Goal: Task Accomplishment & Management: Use online tool/utility

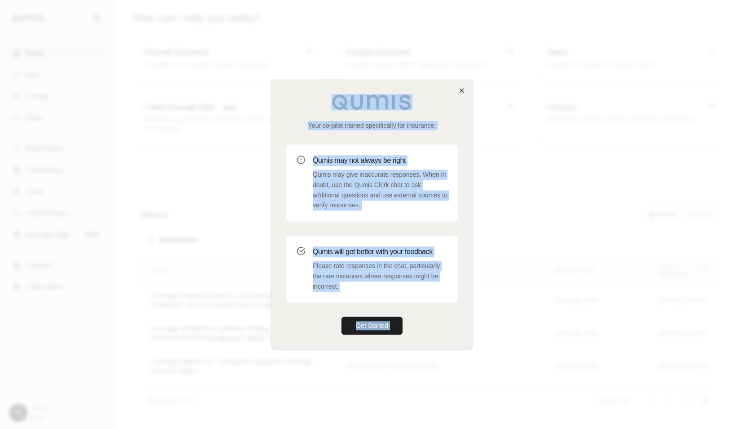
drag, startPoint x: 457, startPoint y: 89, endPoint x: 462, endPoint y: 90, distance: 5.0
click at [462, 90] on div "Your co-pilot trained specifically for insurance. Qumis may not always be right…" at bounding box center [372, 214] width 202 height 270
click at [462, 90] on icon "button" at bounding box center [461, 90] width 7 height 7
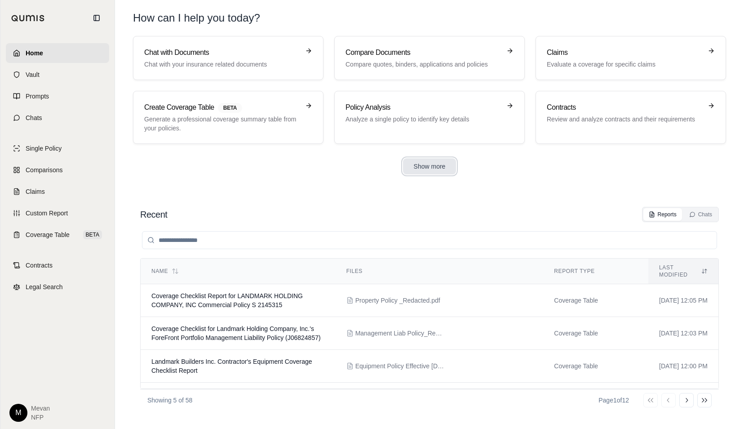
click at [431, 170] on button "Show more" at bounding box center [429, 166] width 53 height 16
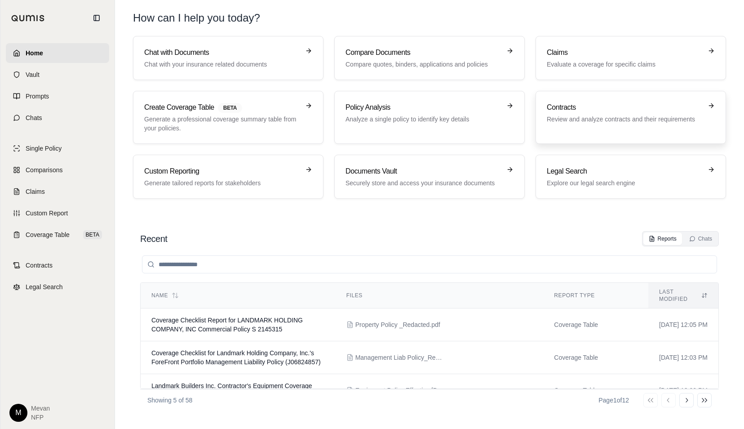
click at [615, 123] on p "Review and analyze contracts and their requirements" at bounding box center [624, 119] width 155 height 9
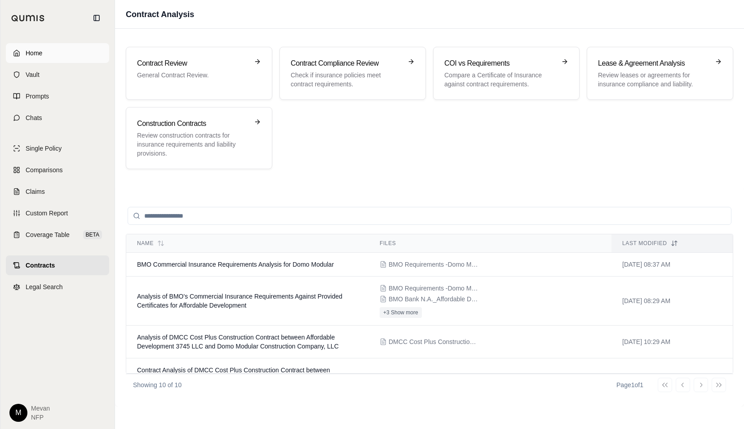
click at [66, 53] on link "Home" at bounding box center [57, 53] width 103 height 20
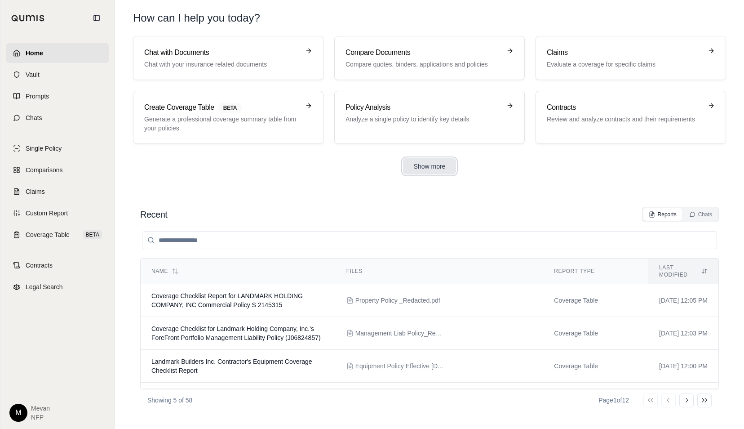
click at [438, 164] on button "Show more" at bounding box center [429, 166] width 53 height 16
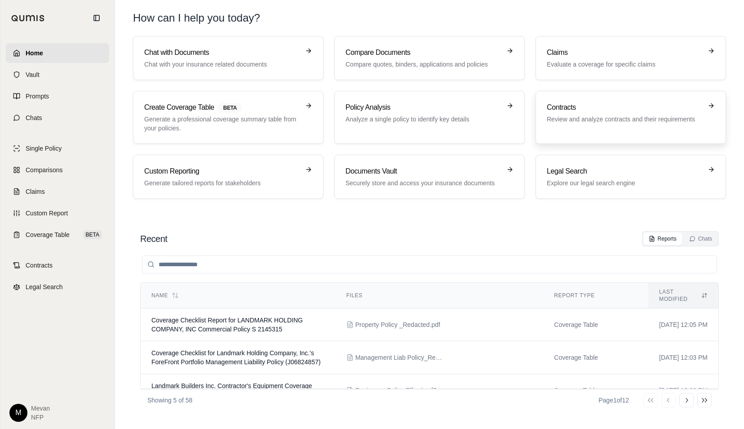
click at [597, 107] on h3 "Contracts" at bounding box center [624, 107] width 155 height 11
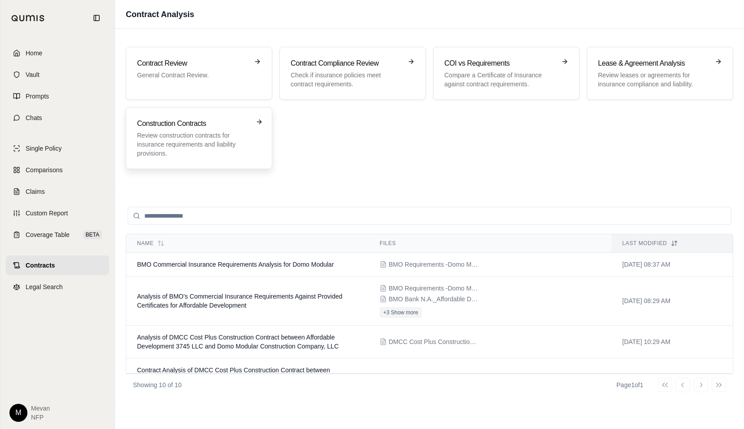
click at [230, 150] on p "Review construction contracts for insurance requirements and liability provisio…" at bounding box center [192, 144] width 111 height 27
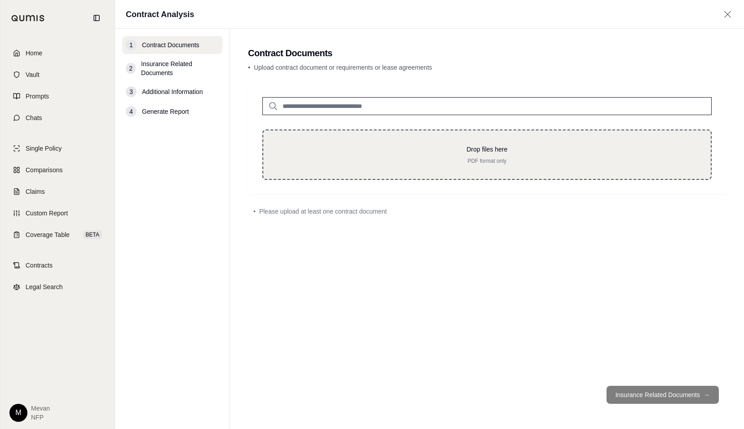
click at [326, 162] on p "PDF format only" at bounding box center [487, 160] width 419 height 7
type input "**********"
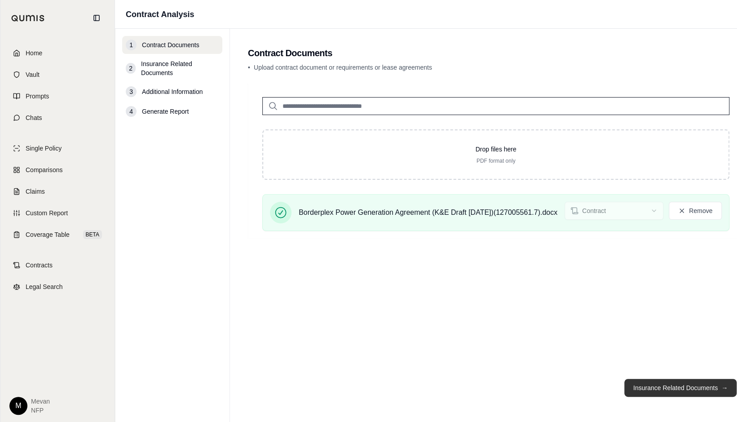
click at [668, 392] on button "Insurance Related Documents →" at bounding box center [681, 388] width 112 height 18
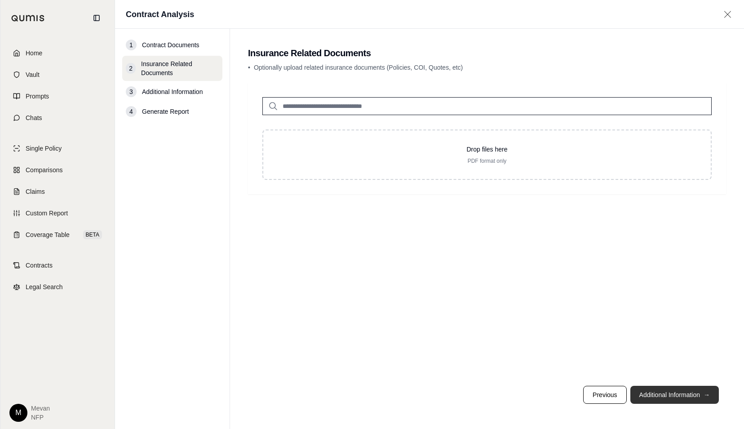
click at [672, 397] on button "Additional Information →" at bounding box center [674, 395] width 89 height 18
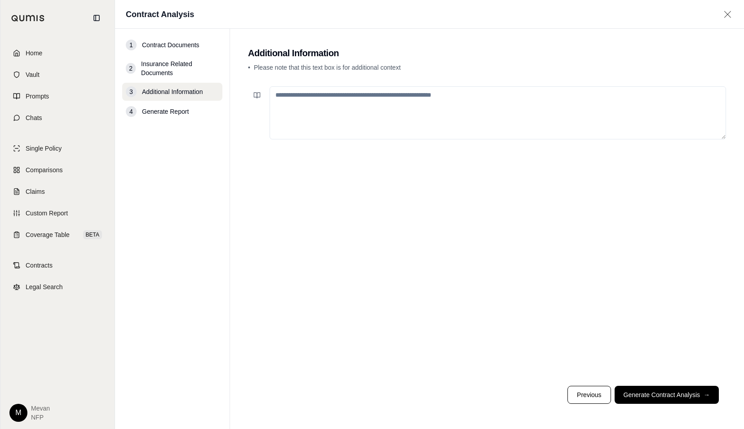
click at [463, 108] on textarea at bounding box center [498, 112] width 457 height 53
paste textarea "**********"
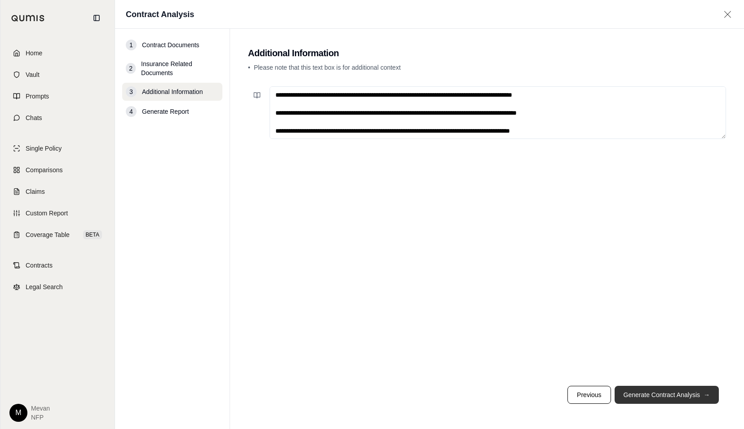
type textarea "**********"
click at [688, 397] on button "Generate Contract Analysis →" at bounding box center [667, 395] width 104 height 18
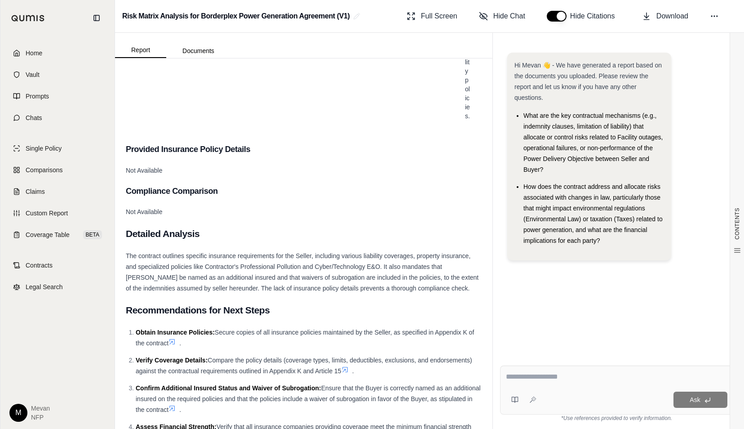
scroll to position [3205, 0]
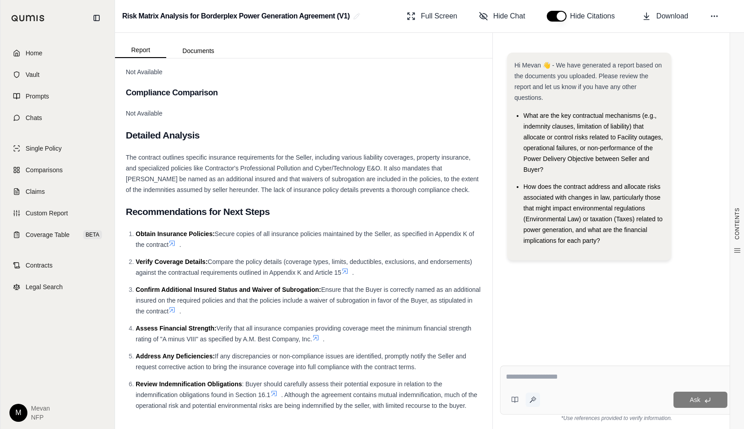
click at [534, 399] on icon at bounding box center [532, 399] width 7 height 7
type textarea "**********"
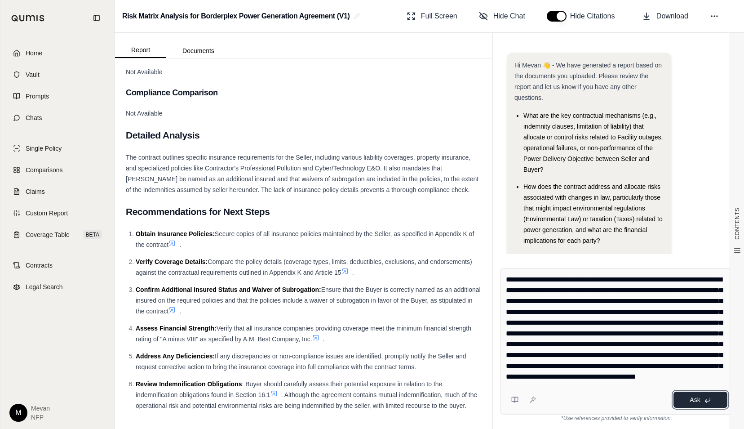
click at [682, 400] on button "Ask" at bounding box center [701, 399] width 54 height 16
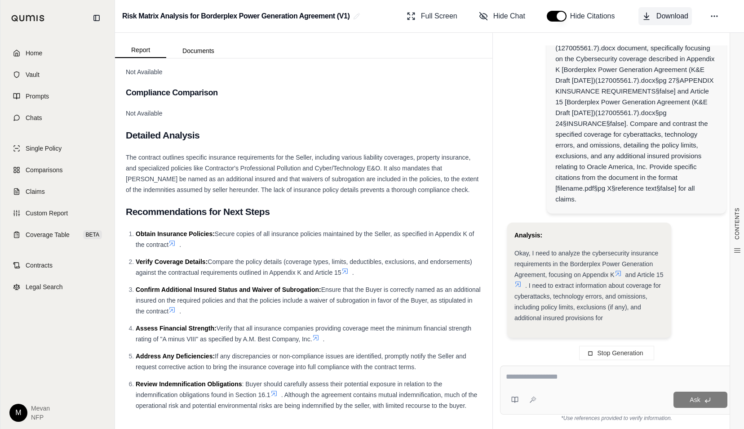
click at [650, 17] on icon at bounding box center [646, 16] width 9 height 9
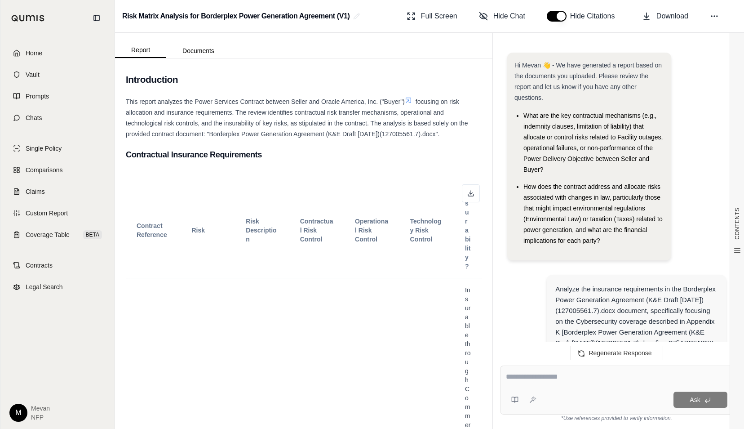
scroll to position [0, 0]
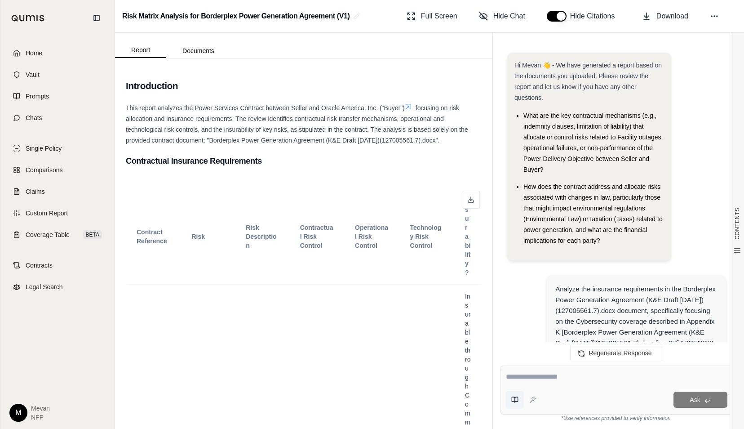
click at [519, 404] on button at bounding box center [515, 399] width 18 height 18
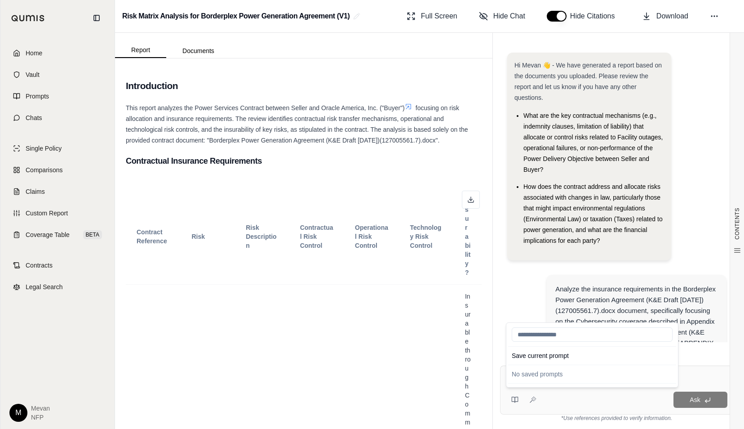
click at [541, 404] on div "Ask" at bounding box center [633, 399] width 187 height 16
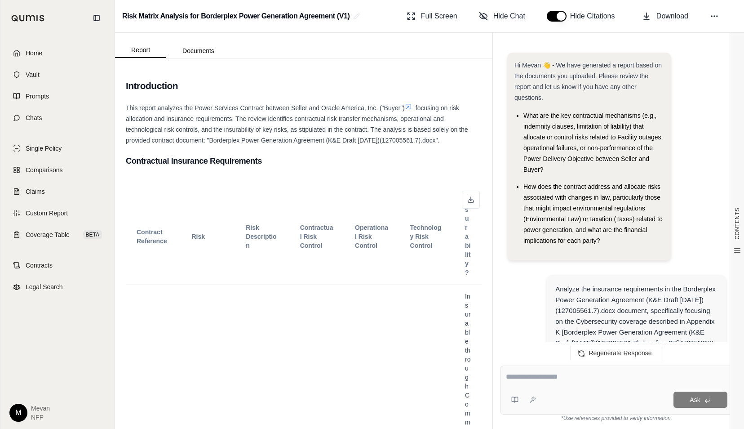
click at [545, 379] on textarea at bounding box center [617, 376] width 222 height 11
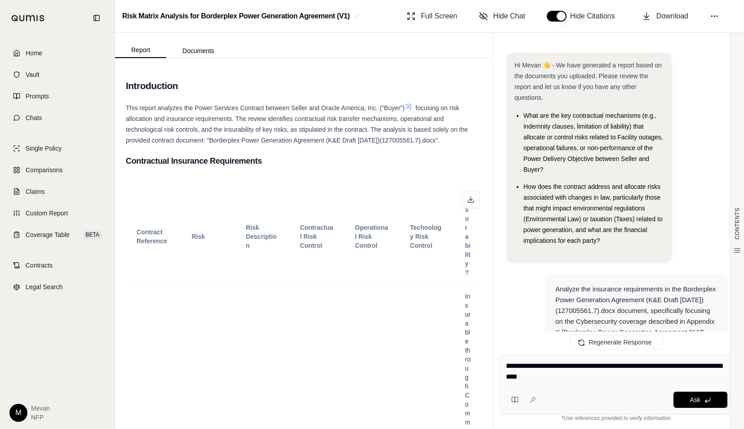
type textarea "**********"
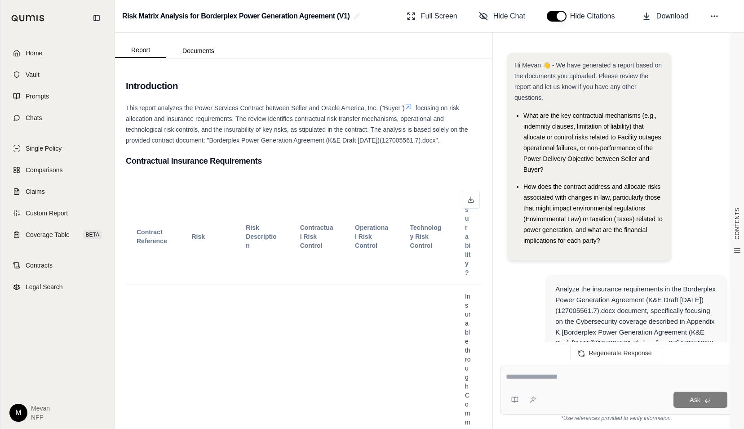
scroll to position [37162, 0]
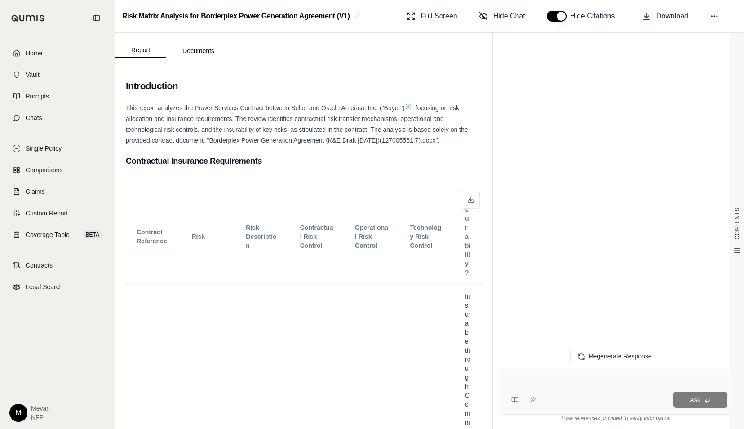
scroll to position [0, 0]
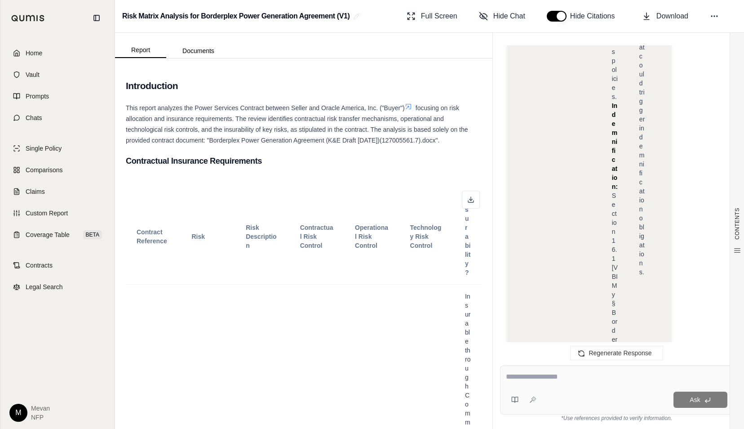
scroll to position [36040, 0]
click at [707, 16] on button at bounding box center [714, 16] width 16 height 16
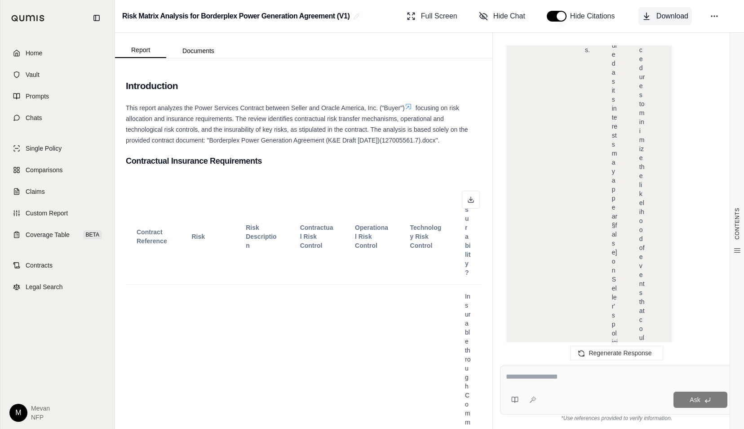
click at [683, 15] on span "Download" at bounding box center [672, 16] width 32 height 11
click at [559, 392] on div "Ask" at bounding box center [633, 399] width 187 height 16
click at [564, 379] on textarea at bounding box center [617, 376] width 222 height 11
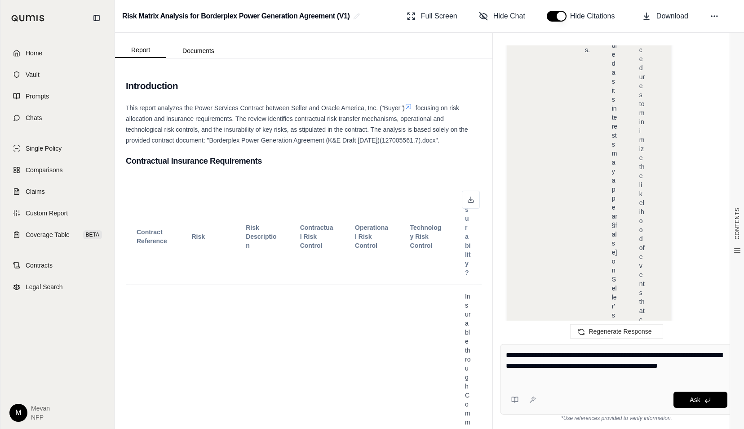
type textarea "**********"
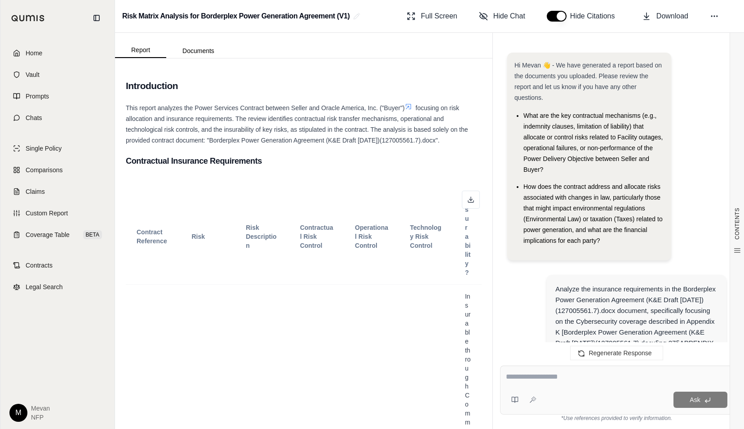
scroll to position [38546, 0]
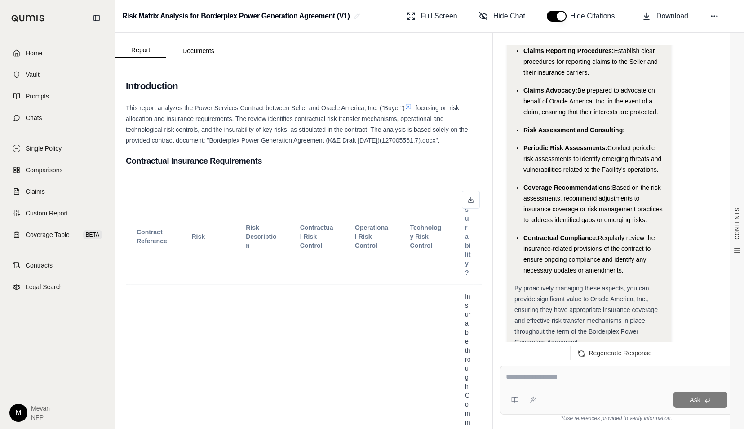
click at [559, 378] on textarea at bounding box center [617, 376] width 222 height 11
type textarea "**********"
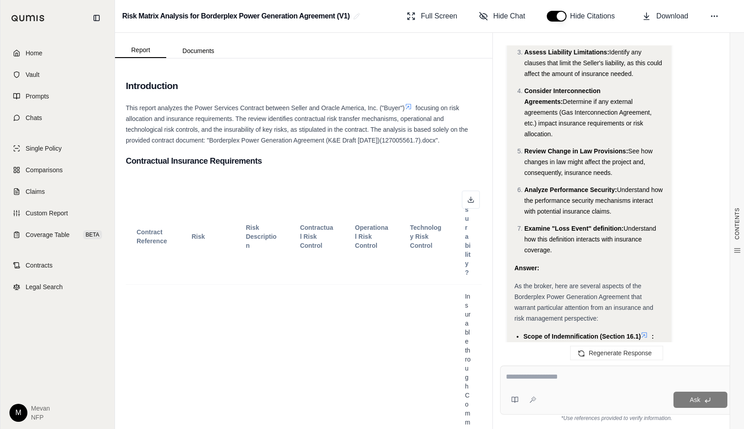
scroll to position [39249, 0]
click at [647, 330] on icon at bounding box center [644, 333] width 7 height 7
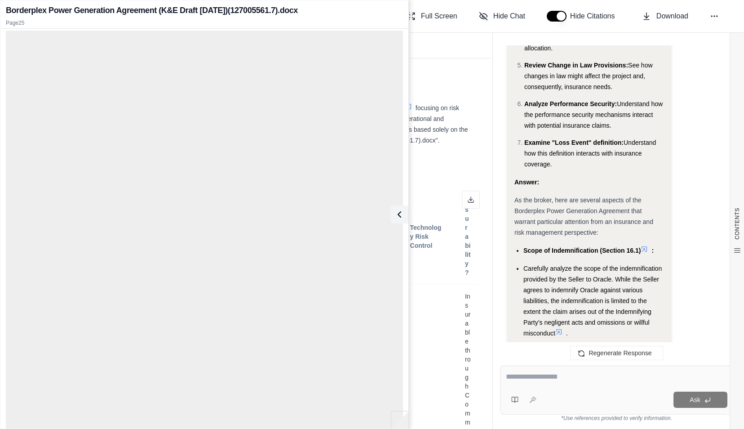
scroll to position [39337, 0]
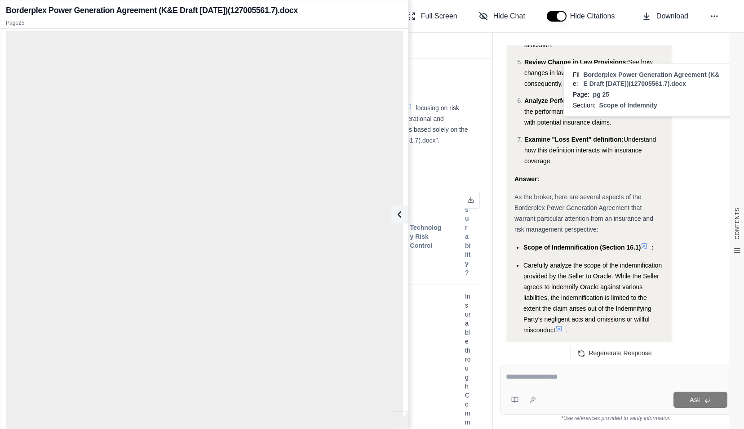
click at [647, 242] on icon at bounding box center [644, 245] width 7 height 7
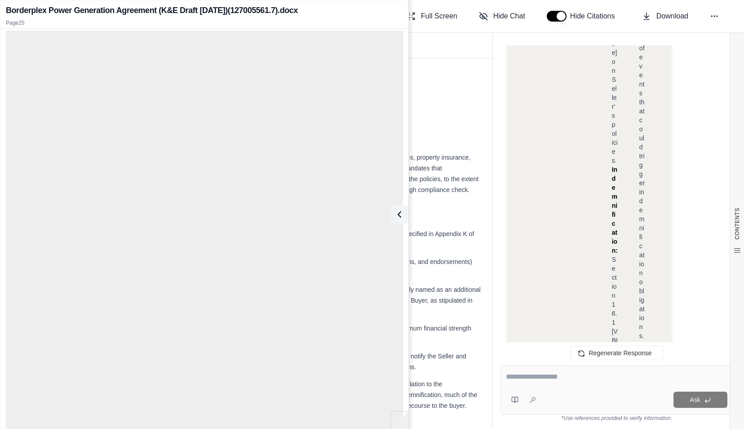
scroll to position [39262, 0]
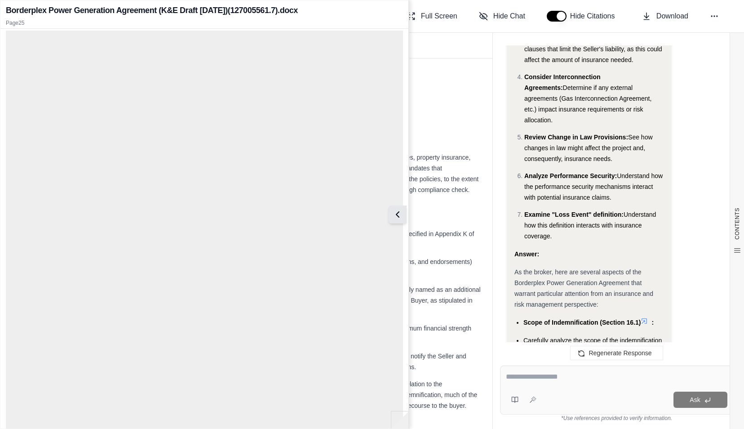
click at [396, 212] on icon at bounding box center [397, 214] width 11 height 11
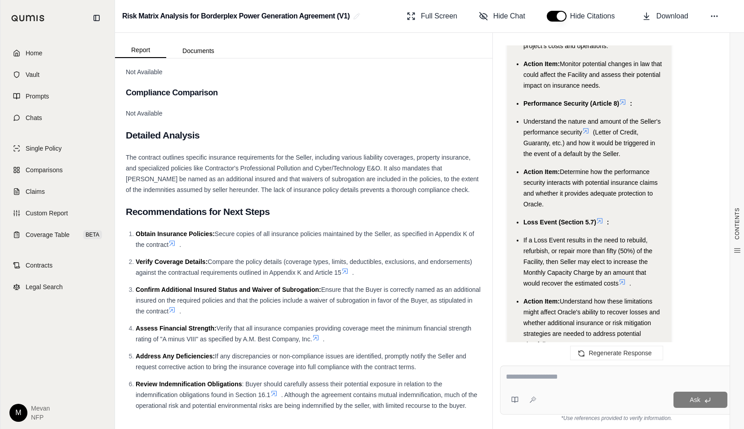
click at [278, 390] on icon at bounding box center [274, 393] width 7 height 7
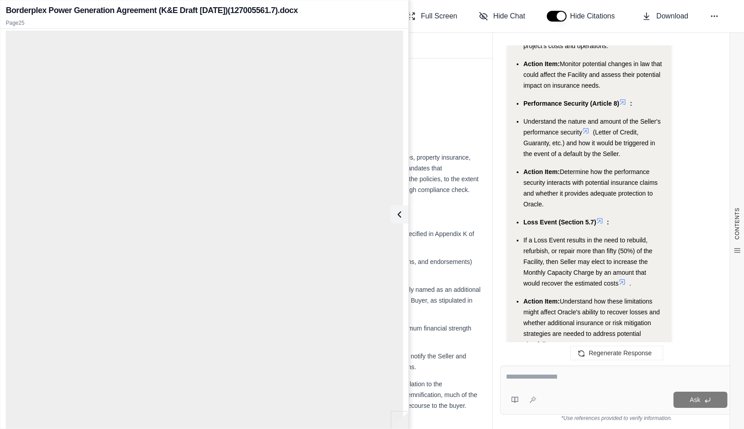
click at [426, 178] on div "The contract outlines specific insurance requirements for the Seller, including…" at bounding box center [304, 173] width 356 height 43
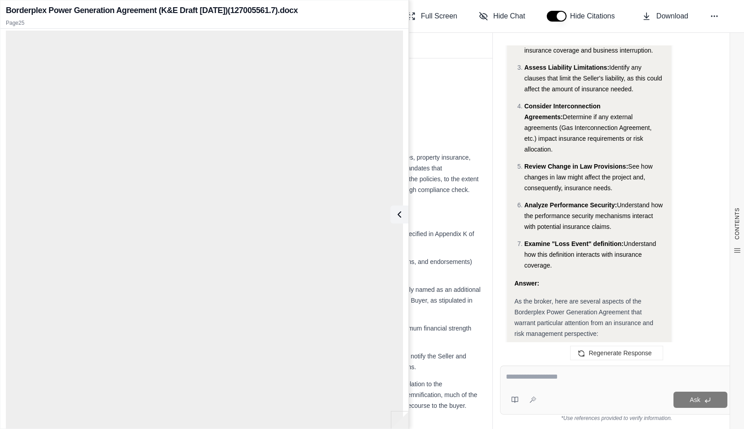
scroll to position [39232, 0]
click at [402, 213] on icon at bounding box center [397, 214] width 11 height 11
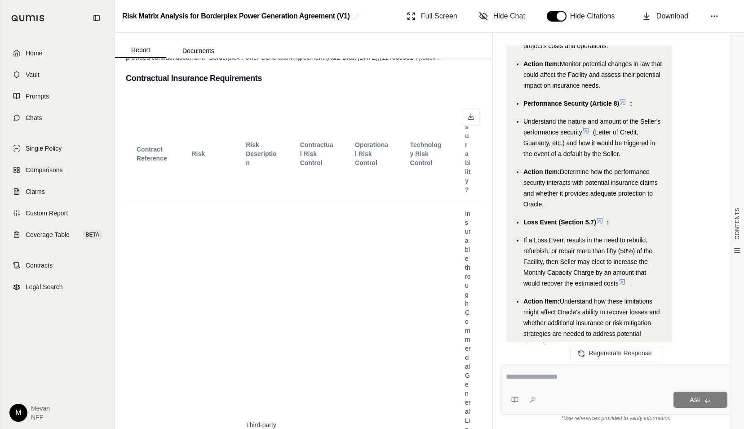
scroll to position [0, 0]
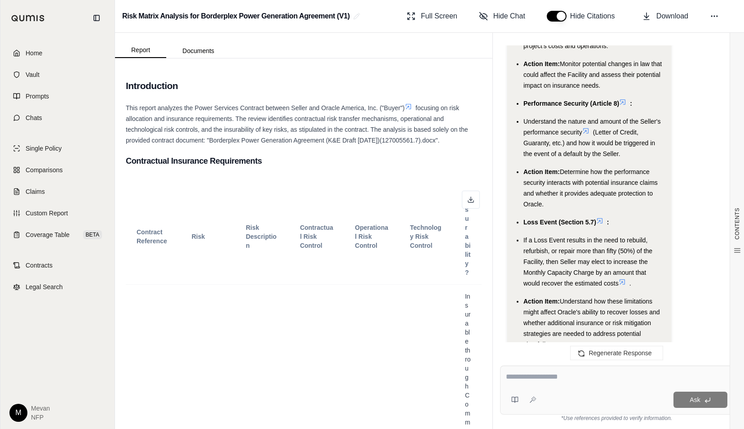
click at [407, 103] on icon at bounding box center [408, 106] width 7 height 7
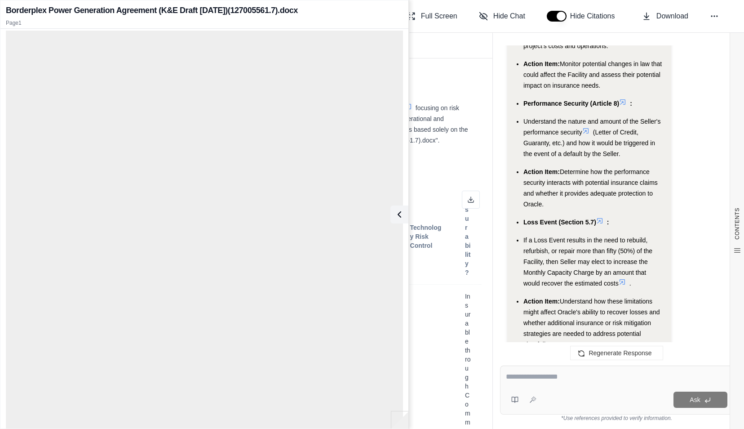
click at [466, 120] on div "This report analyzes the Power Services Contract between Seller and Oracle Amer…" at bounding box center [304, 123] width 356 height 43
click at [704, 10] on div "Full Screen Hide Chat Hide Citations Download" at bounding box center [570, 16] width 334 height 18
click at [399, 220] on button at bounding box center [398, 214] width 18 height 18
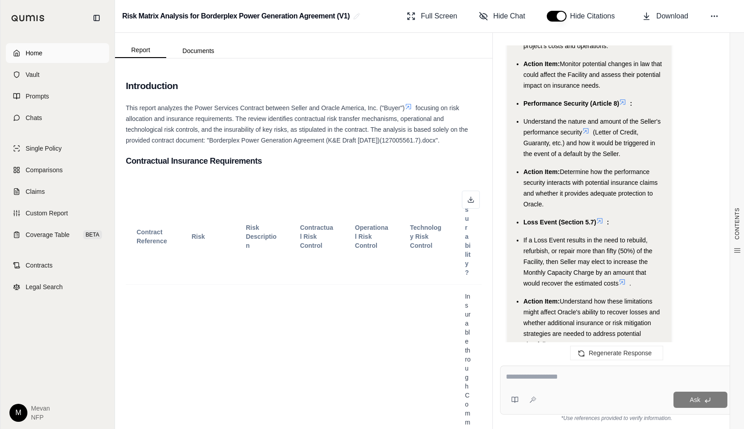
click at [62, 61] on link "Home" at bounding box center [57, 53] width 103 height 20
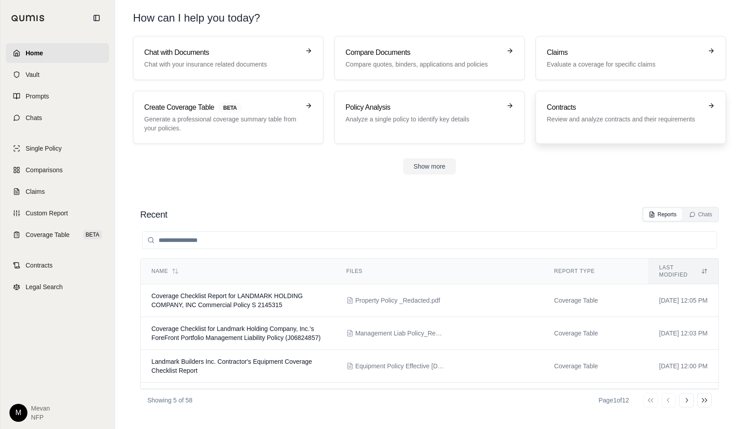
click at [588, 111] on h3 "Contracts" at bounding box center [624, 107] width 155 height 11
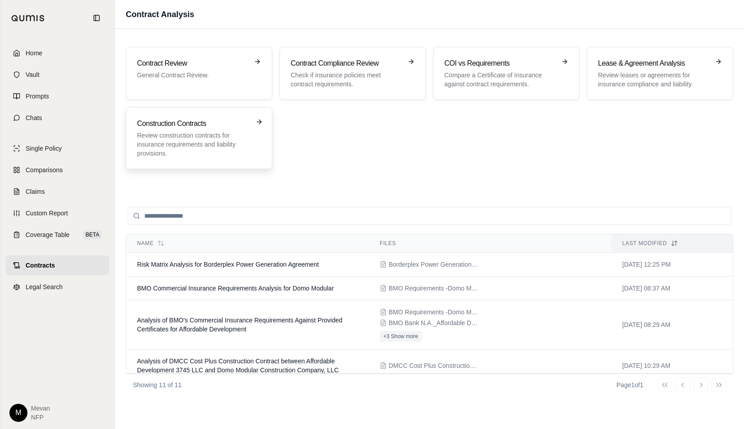
click at [228, 140] on p "Review construction contracts for insurance requirements and liability provisio…" at bounding box center [192, 144] width 111 height 27
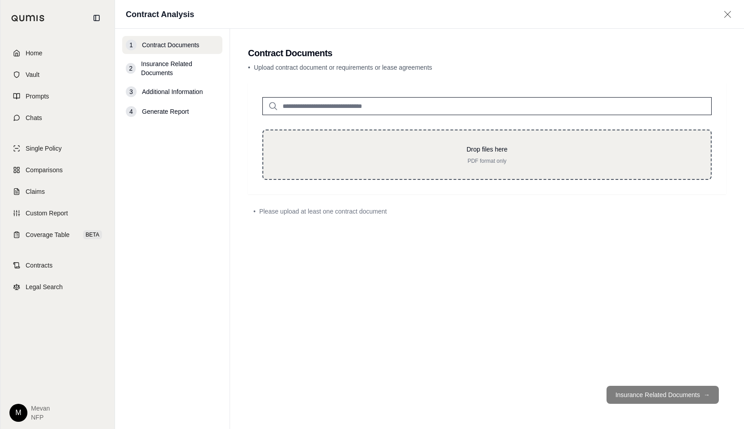
click at [344, 159] on p "PDF format only" at bounding box center [487, 160] width 419 height 7
type input "**********"
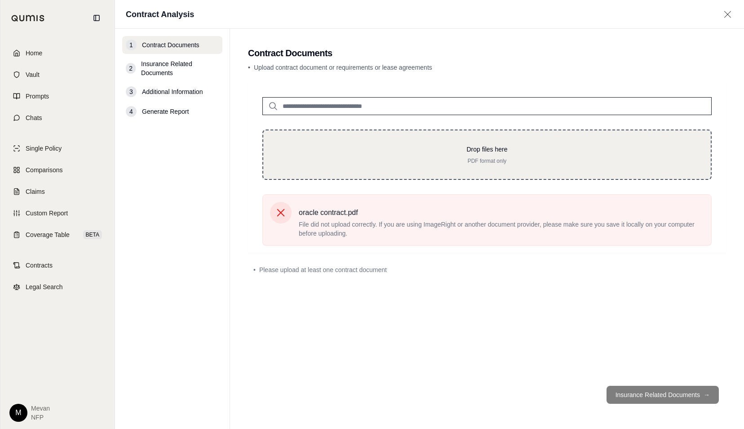
click at [449, 155] on div "Drop files here PDF format only" at bounding box center [487, 155] width 419 height 20
type input "**********"
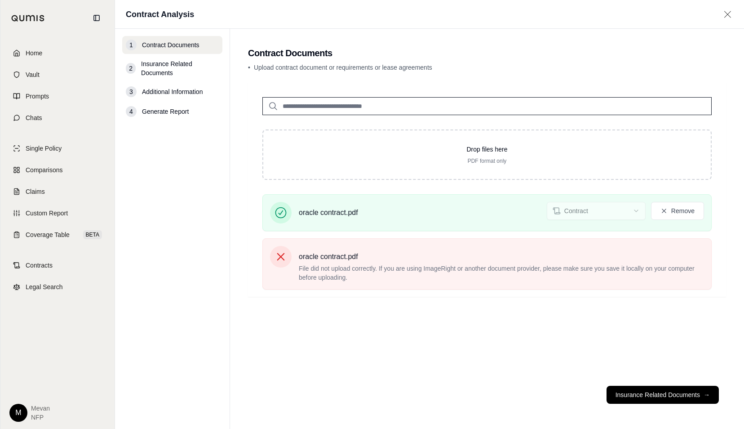
click at [689, 391] on button "Insurance Related Documents →" at bounding box center [663, 395] width 112 height 18
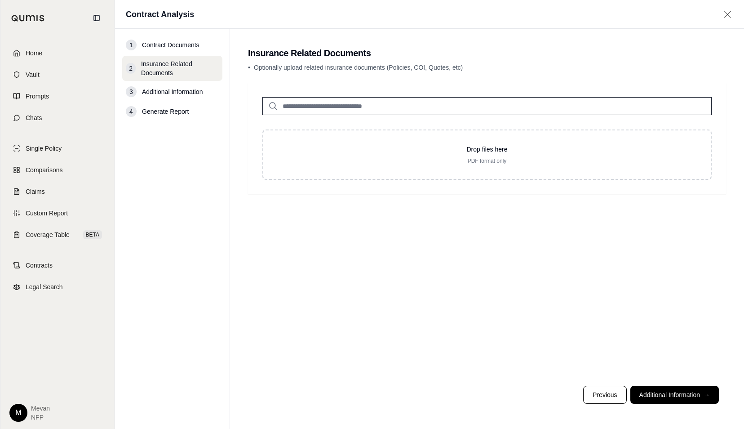
click at [689, 391] on button "Additional Information →" at bounding box center [674, 395] width 89 height 18
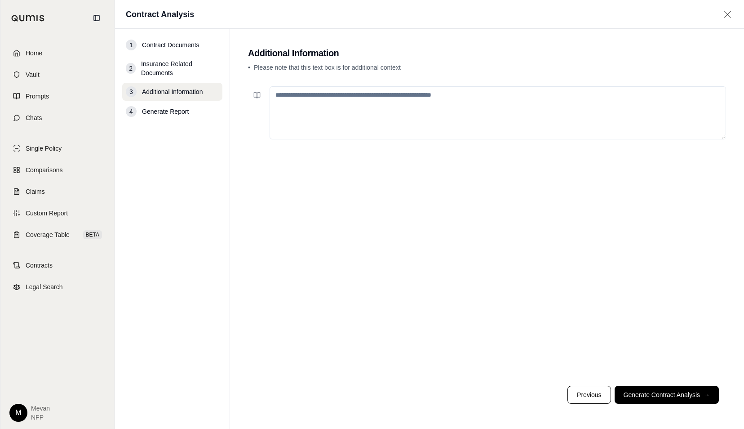
click at [390, 111] on textarea at bounding box center [498, 112] width 457 height 53
paste textarea "**********"
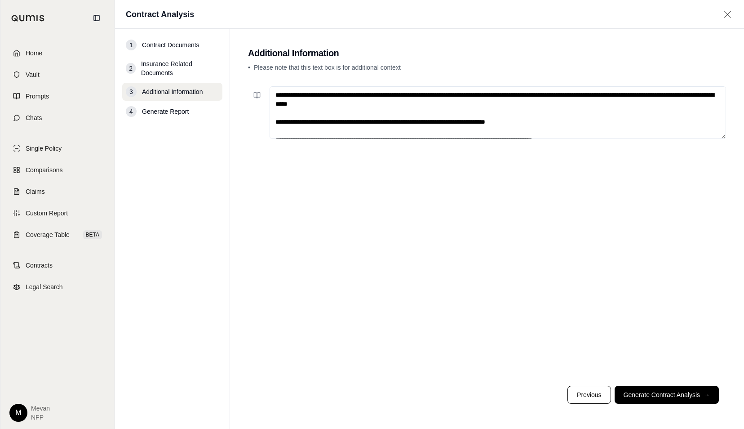
scroll to position [148, 0]
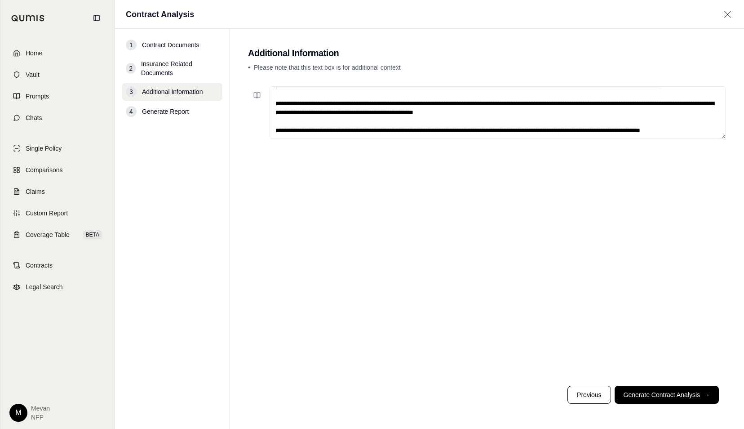
type textarea "**********"
click at [667, 406] on footer "Previous Generate Contract Analysis →" at bounding box center [487, 394] width 478 height 32
click at [667, 389] on button "Generate Contract Analysis →" at bounding box center [667, 395] width 104 height 18
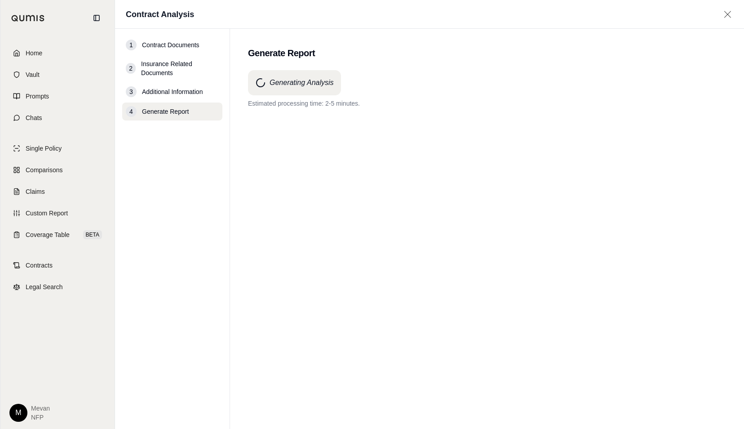
click at [430, 428] on html "Home Vault Prompts Chats Single Policy Comparisons Claims Custom Report Coverag…" at bounding box center [372, 214] width 744 height 429
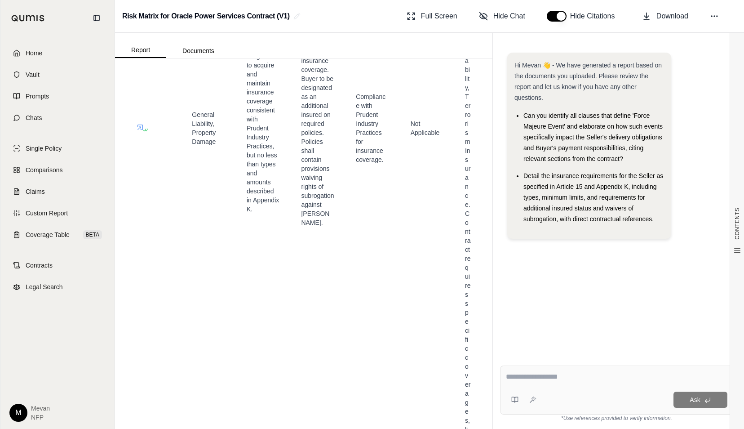
scroll to position [839, 0]
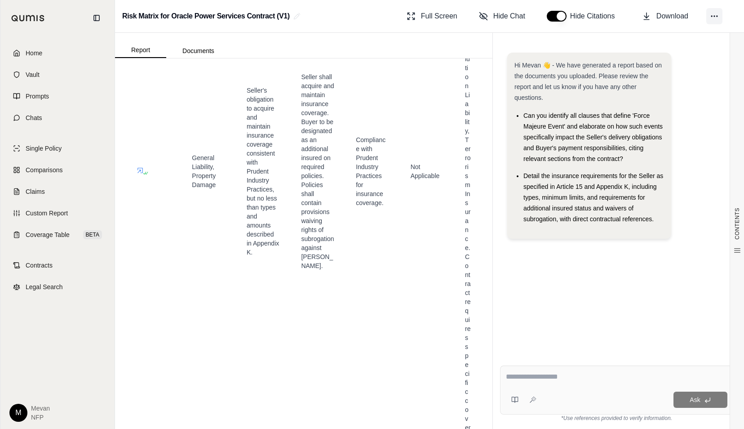
click at [712, 16] on circle at bounding box center [711, 16] width 1 height 1
click at [439, 20] on span "Full Screen" at bounding box center [439, 16] width 36 height 11
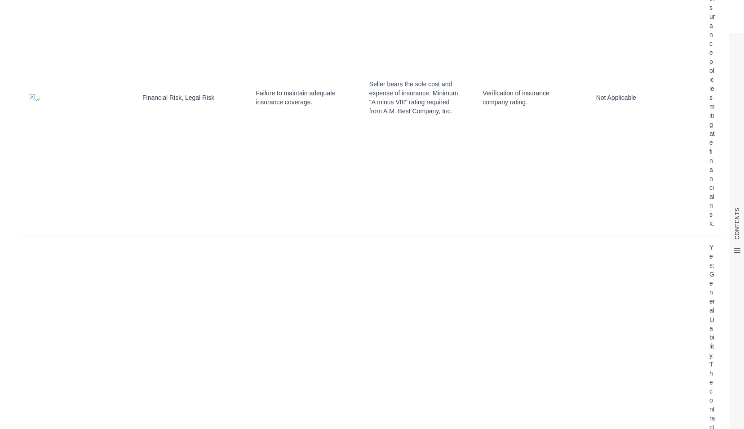
scroll to position [1605, 0]
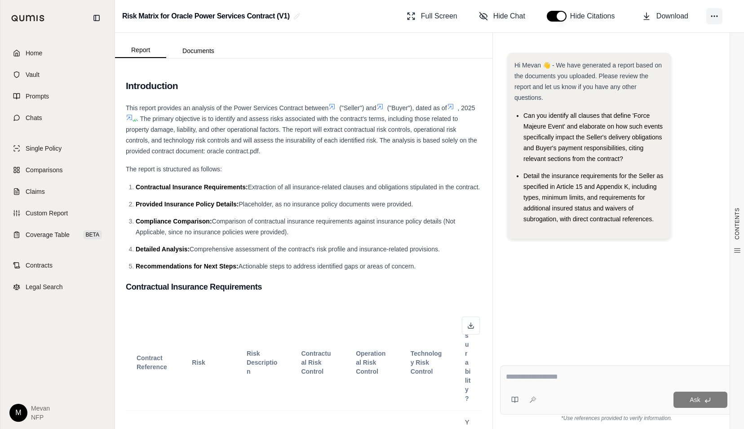
click at [708, 20] on button at bounding box center [714, 16] width 16 height 16
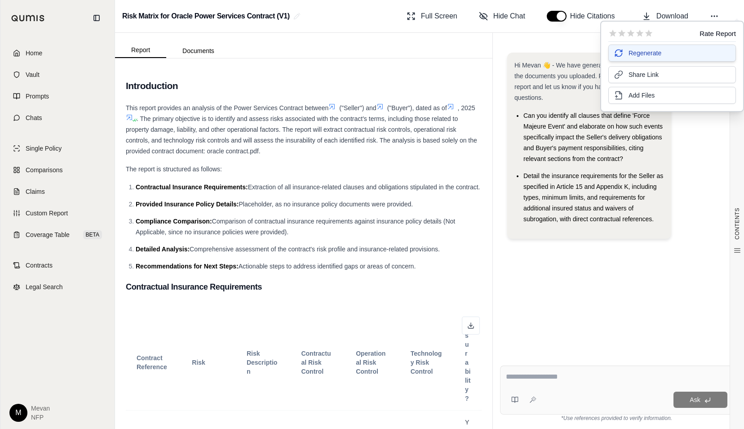
click at [657, 48] on button "Regenerate" at bounding box center [672, 52] width 128 height 17
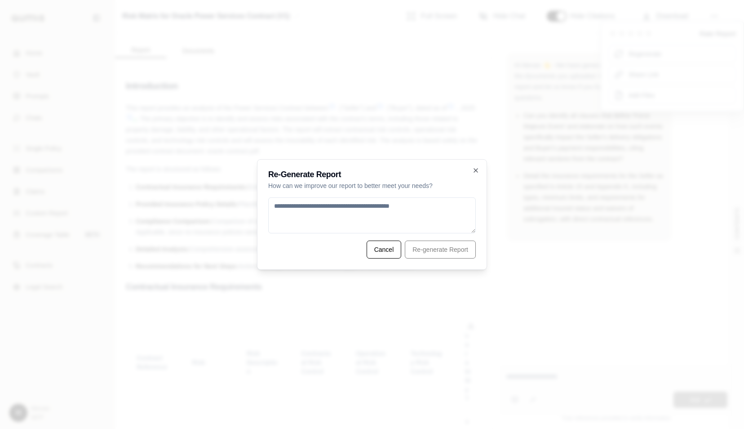
click at [412, 217] on textarea at bounding box center [372, 215] width 208 height 36
type textarea "**********"
click at [424, 256] on button "Re-generate Report" at bounding box center [440, 249] width 71 height 18
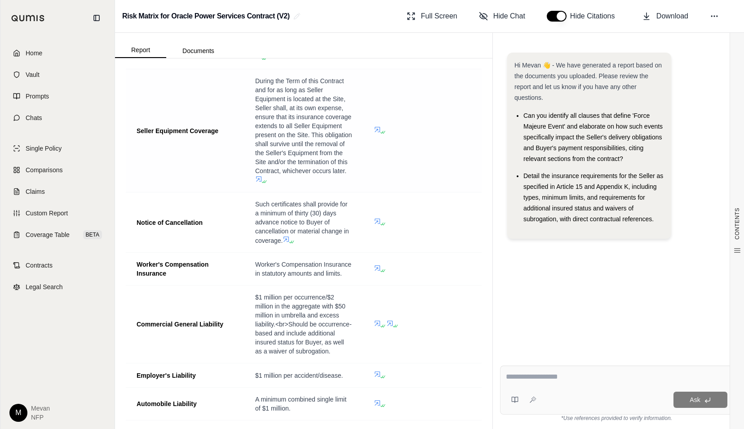
scroll to position [596, 0]
click at [374, 327] on icon at bounding box center [377, 323] width 7 height 7
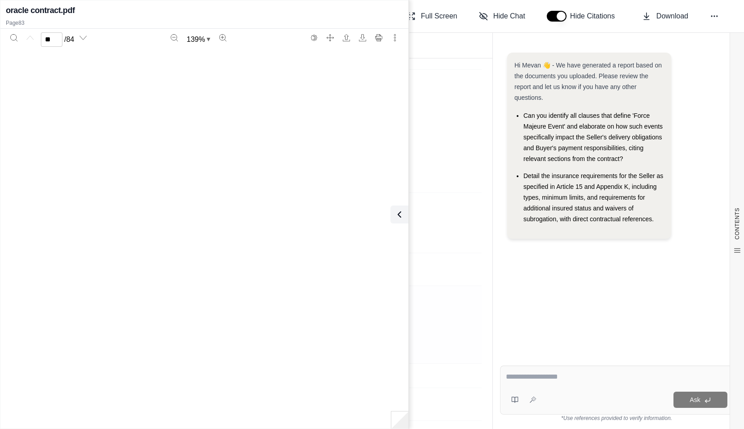
type input "**"
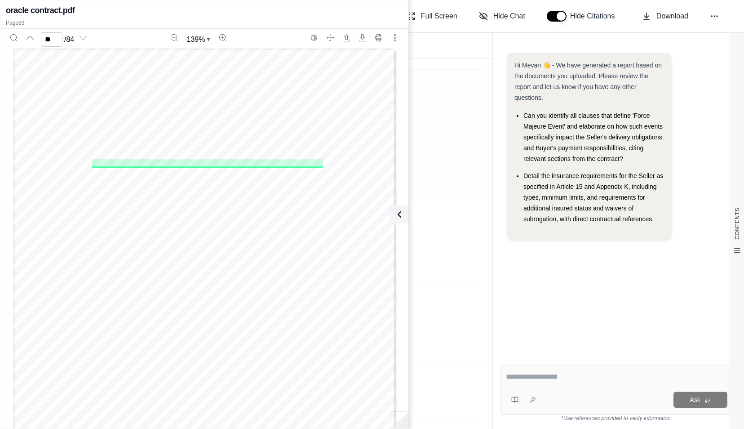
click at [431, 117] on td at bounding box center [422, 131] width 119 height 123
click at [397, 219] on icon at bounding box center [397, 214] width 11 height 11
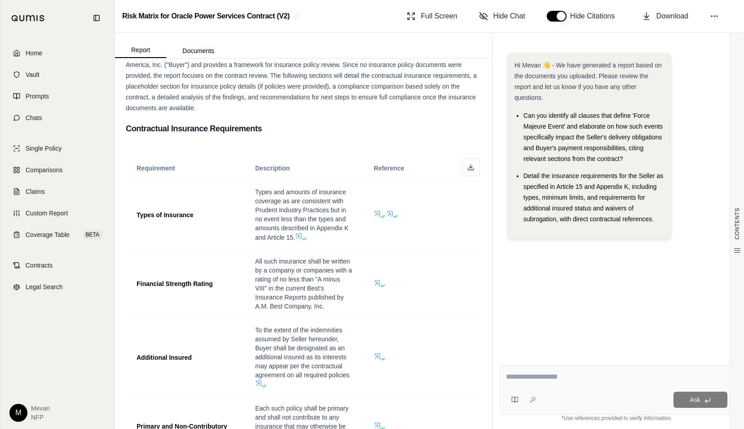
scroll to position [53, 0]
click at [717, 14] on icon at bounding box center [714, 16] width 9 height 9
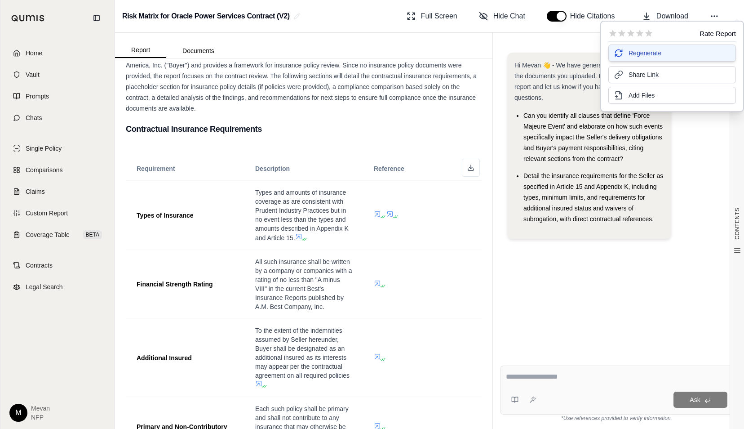
click at [687, 53] on button "Regenerate" at bounding box center [672, 52] width 128 height 17
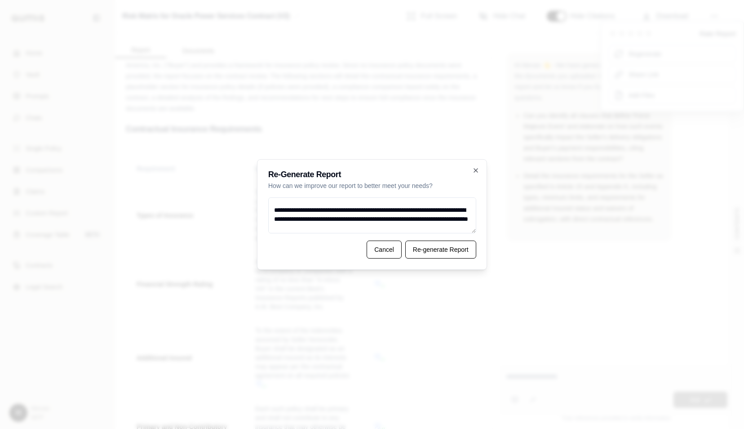
scroll to position [151, 0]
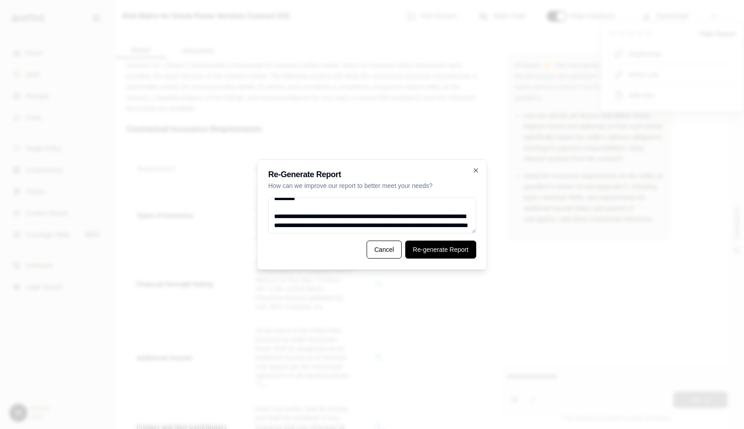
type textarea "**********"
click at [435, 252] on button "Re-generate Report" at bounding box center [440, 249] width 71 height 18
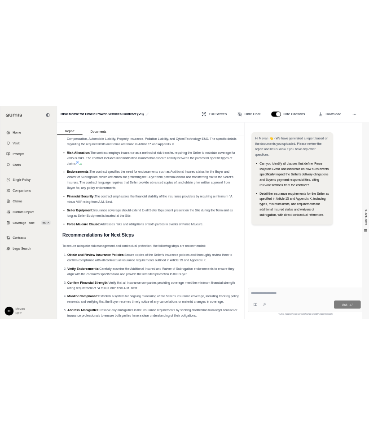
scroll to position [3433, 0]
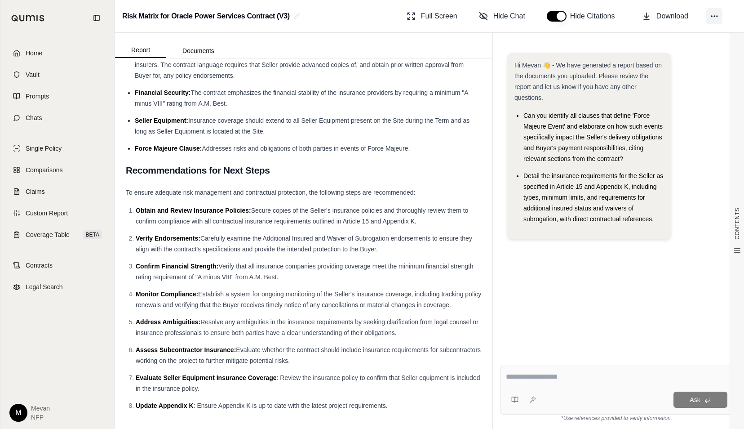
click at [716, 14] on icon at bounding box center [714, 16] width 9 height 9
click at [687, 14] on span "Download" at bounding box center [672, 16] width 32 height 11
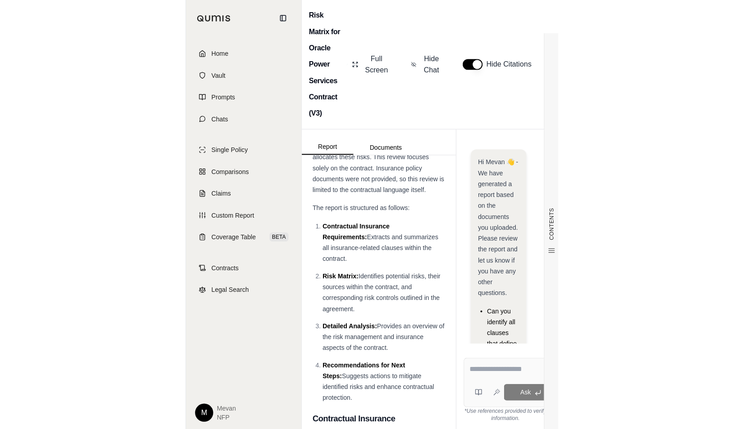
scroll to position [0, 0]
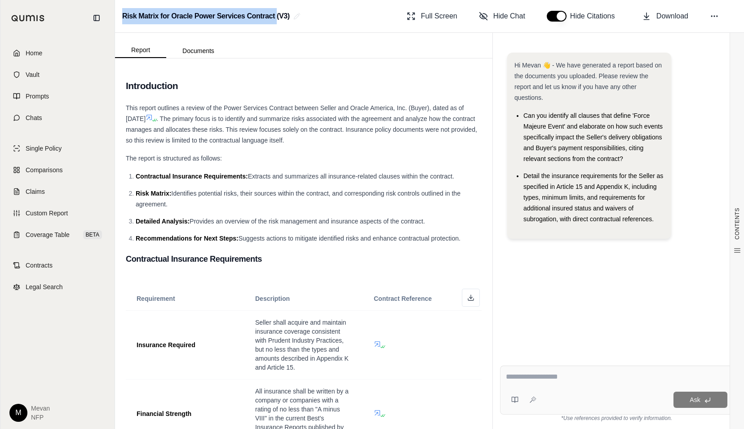
drag, startPoint x: 120, startPoint y: 15, endPoint x: 277, endPoint y: 17, distance: 156.4
click at [277, 17] on div "Risk Matrix for Oracle Power Services Contract (V3) Full Screen Hide Chat Hide …" at bounding box center [429, 16] width 629 height 33
click at [170, 15] on h2 "Risk Matrix for Oracle Power Services Contract (V3)" at bounding box center [206, 16] width 168 height 16
drag, startPoint x: 173, startPoint y: 15, endPoint x: 275, endPoint y: 20, distance: 103.0
click at [275, 20] on h2 "Risk Matrix for Oracle Power Services Contract (V3)" at bounding box center [206, 16] width 168 height 16
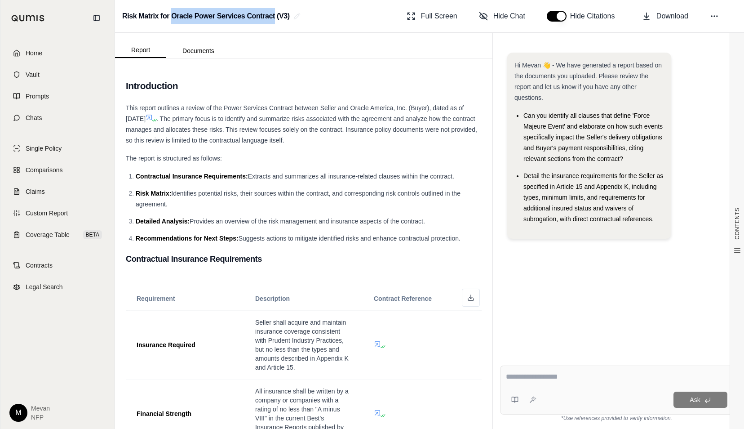
copy h2 "Oracle Power Services Contract"
